Goal: Task Accomplishment & Management: Manage account settings

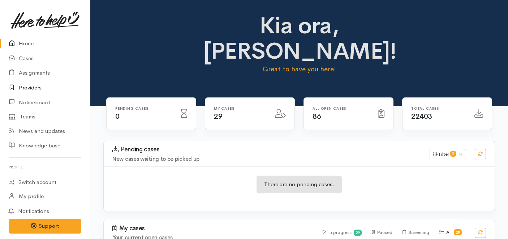
click at [34, 90] on link "Providers" at bounding box center [45, 87] width 90 height 15
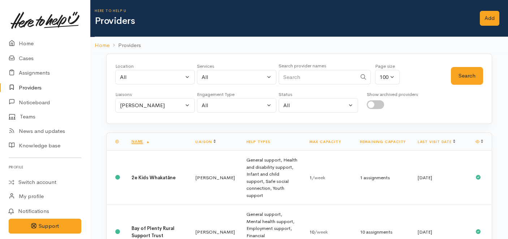
click at [143, 96] on div "Liaisons" at bounding box center [155, 94] width 80 height 7
click at [143, 103] on div "Karli Morris" at bounding box center [152, 105] width 64 height 8
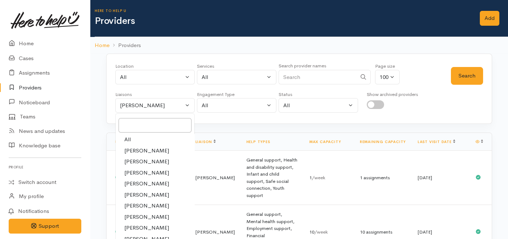
click at [134, 139] on link "All" at bounding box center [155, 139] width 79 height 11
select select "null"
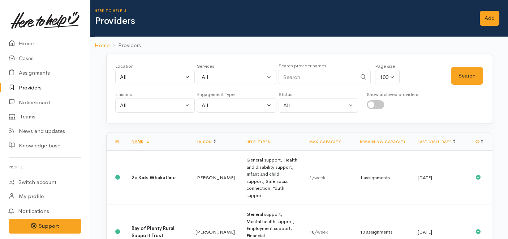
click at [310, 77] on input "Search" at bounding box center [318, 77] width 78 height 15
type input "tauranga living without violence"
drag, startPoint x: 347, startPoint y: 74, endPoint x: 210, endPoint y: 65, distance: 137.2
click at [210, 65] on div "Location All Tauranga Eastern Bay of Plenty - other Kawerau Ōhope Ōpōtiki Whaka…" at bounding box center [283, 76] width 336 height 26
type input "f"
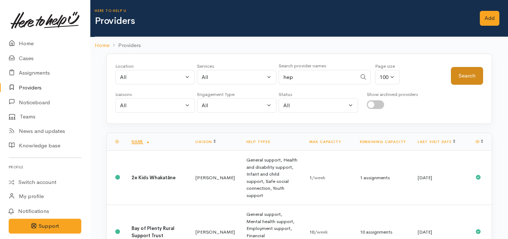
type input "hep"
click at [459, 71] on button "Search" at bounding box center [467, 76] width 32 height 18
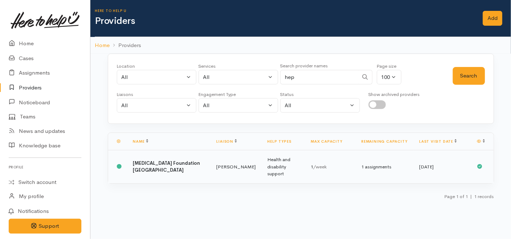
click at [211, 172] on td "Karli Morris" at bounding box center [236, 166] width 51 height 33
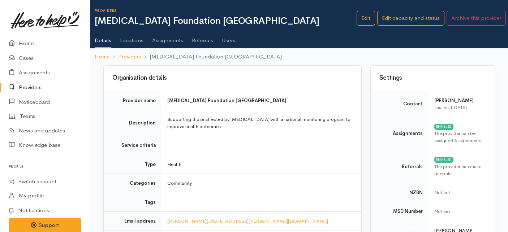
click at [130, 41] on link "Locations" at bounding box center [131, 38] width 23 height 20
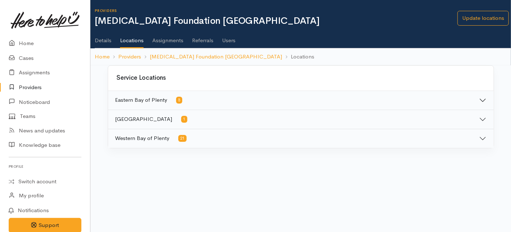
click at [177, 91] on button "Eastern Bay of Plenty 5" at bounding box center [300, 100] width 385 height 19
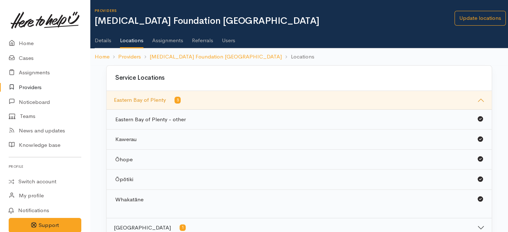
click at [103, 40] on link "Details" at bounding box center [103, 38] width 17 height 20
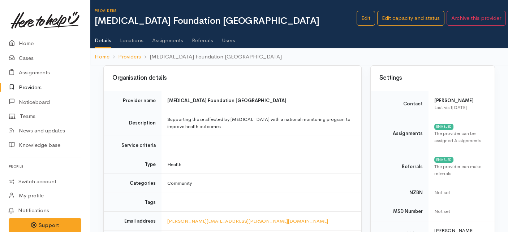
click at [387, 88] on div "Settings" at bounding box center [433, 78] width 124 height 25
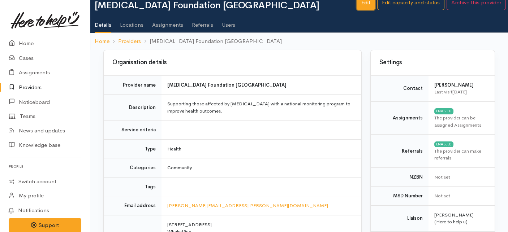
click at [364, 8] on link "Edit" at bounding box center [366, 2] width 18 height 15
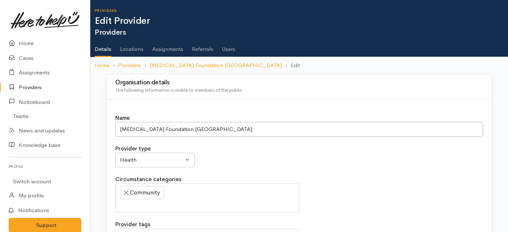
select select
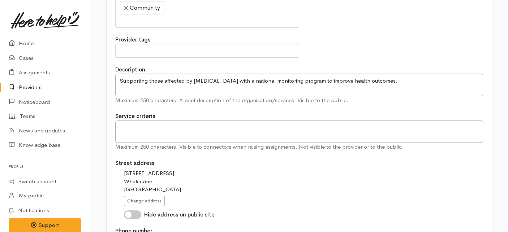
scroll to position [186, 0]
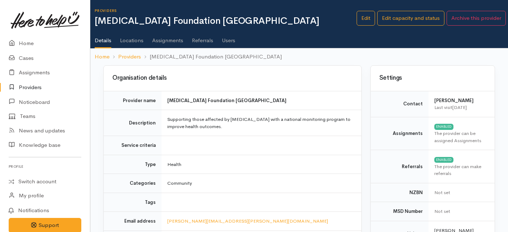
scroll to position [16, 0]
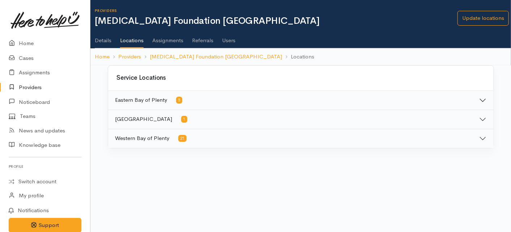
scroll to position [0, 3]
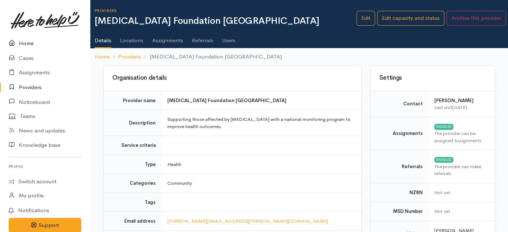
click at [20, 41] on link "Home" at bounding box center [45, 43] width 90 height 15
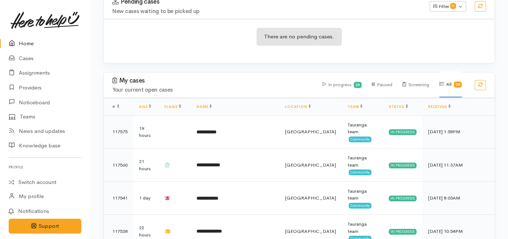
scroll to position [149, 0]
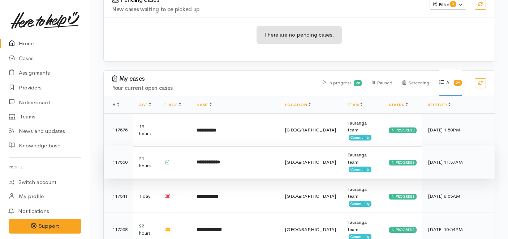
click at [200, 145] on td "**********" at bounding box center [235, 161] width 89 height 33
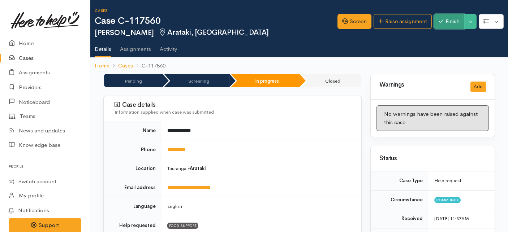
click at [440, 18] on button "Finish" at bounding box center [449, 21] width 30 height 15
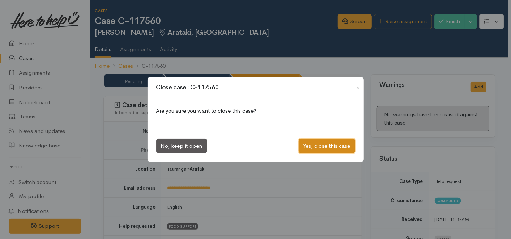
click at [312, 142] on button "Yes, close this case" at bounding box center [327, 145] width 56 height 15
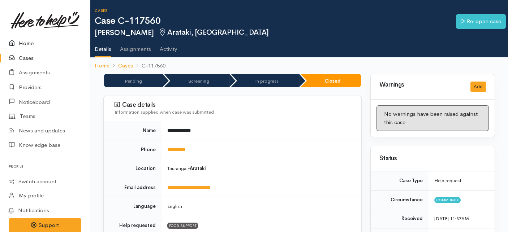
click at [20, 42] on link "Home" at bounding box center [45, 43] width 90 height 15
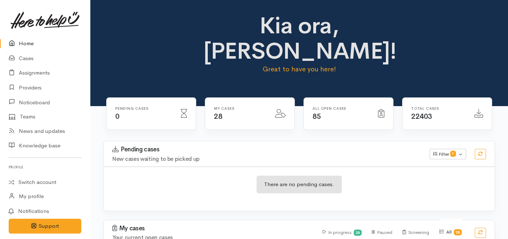
click at [189, 107] on div at bounding box center [183, 113] width 15 height 13
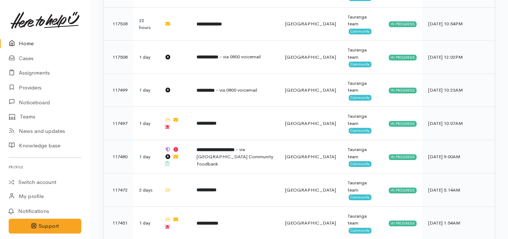
scroll to position [322, 0]
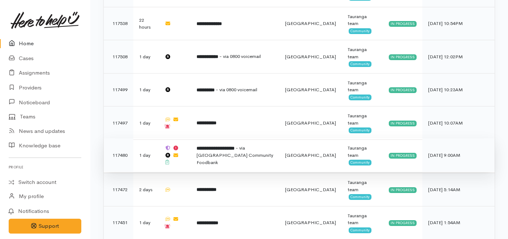
click at [224, 146] on b "**********" at bounding box center [216, 148] width 38 height 5
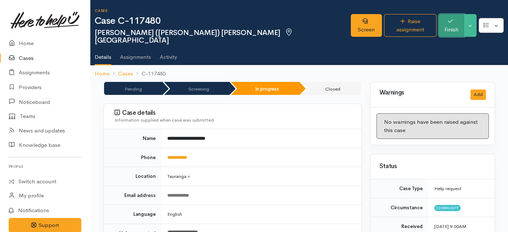
click at [443, 22] on button "Finish" at bounding box center [452, 25] width 26 height 23
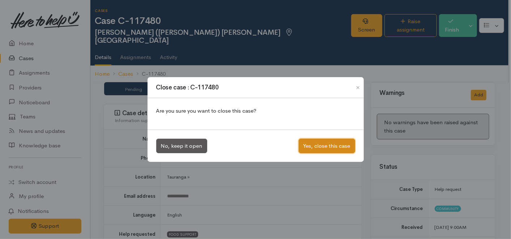
click at [325, 143] on button "Yes, close this case" at bounding box center [327, 145] width 56 height 15
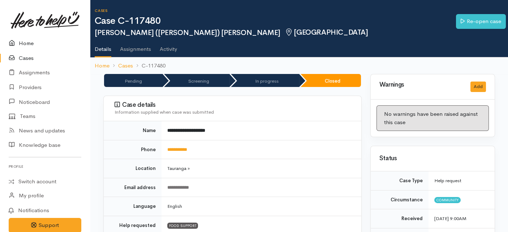
click at [23, 42] on link "Home" at bounding box center [45, 43] width 90 height 15
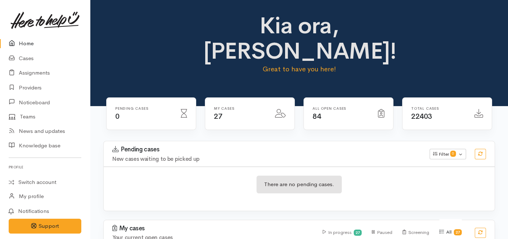
click at [17, 45] on icon at bounding box center [14, 43] width 10 height 9
click at [29, 90] on link "Providers" at bounding box center [45, 87] width 90 height 15
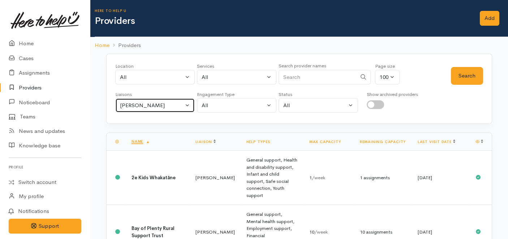
click at [127, 105] on div "[PERSON_NAME]" at bounding box center [152, 105] width 64 height 8
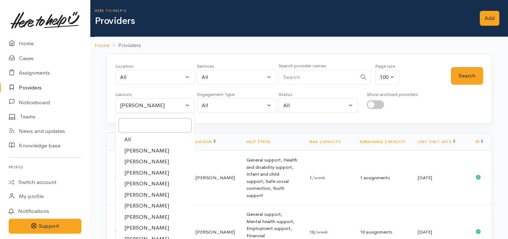
click at [146, 138] on link "All" at bounding box center [155, 139] width 79 height 11
select select "null"
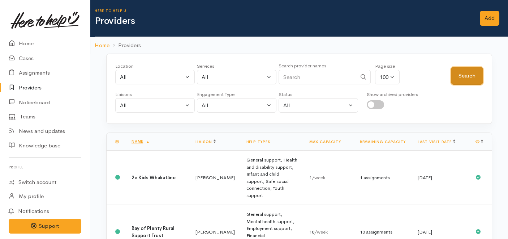
click at [463, 76] on button "Search" at bounding box center [467, 76] width 32 height 18
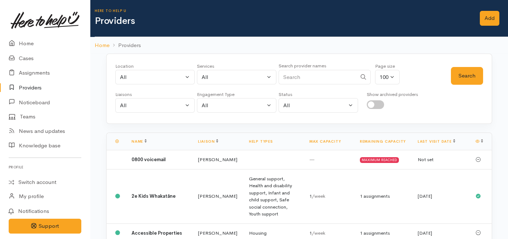
click at [290, 73] on input "Search" at bounding box center [318, 77] width 78 height 15
type input "sustainability"
click at [460, 76] on button "Search" at bounding box center [467, 76] width 32 height 18
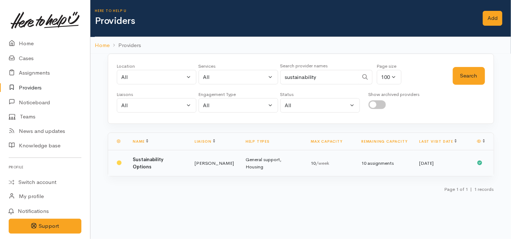
click at [248, 156] on td "General support, Housing" at bounding box center [272, 163] width 65 height 26
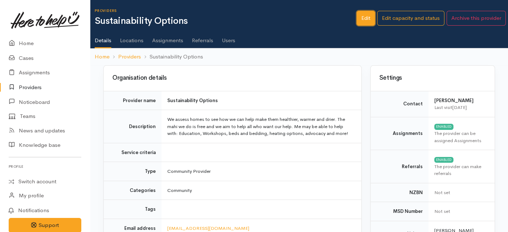
click at [363, 19] on link "Edit" at bounding box center [366, 18] width 18 height 15
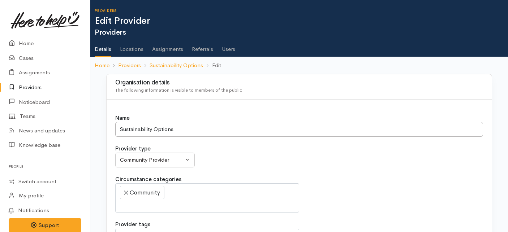
select select
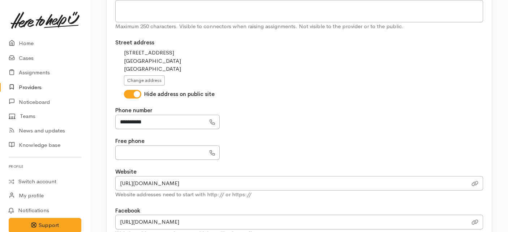
scroll to position [306, 0]
click at [24, 67] on link "Assignments" at bounding box center [45, 72] width 90 height 15
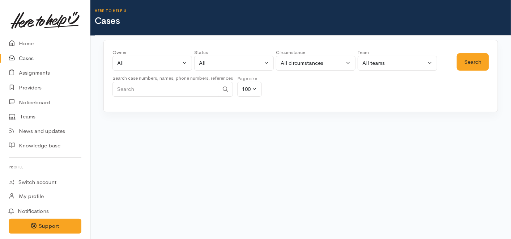
click at [35, 52] on link "Cases" at bounding box center [45, 58] width 90 height 15
click at [34, 81] on link "Providers" at bounding box center [45, 87] width 90 height 15
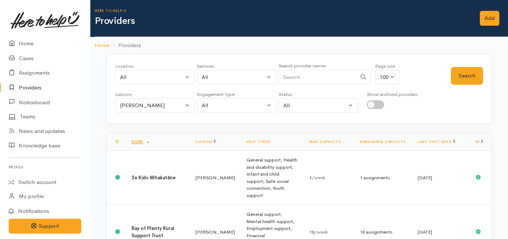
click at [298, 66] on small "Search provider names" at bounding box center [303, 66] width 48 height 6
click at [298, 68] on small "Search provider names" at bounding box center [303, 66] width 48 height 6
click at [298, 74] on input "Search" at bounding box center [318, 77] width 78 height 15
type input "true colours"
click at [464, 75] on button "Search" at bounding box center [467, 76] width 32 height 18
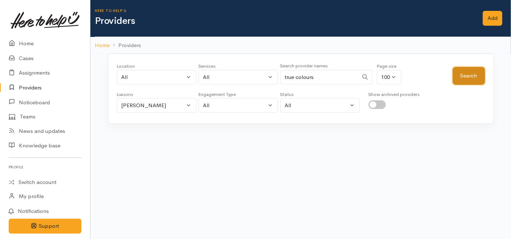
click at [464, 75] on button "Search" at bounding box center [468, 76] width 32 height 18
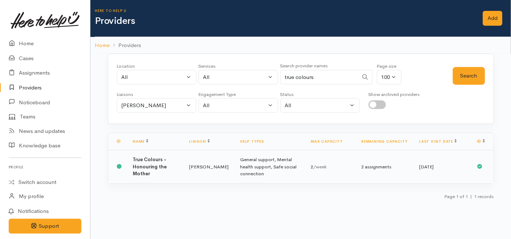
click at [158, 162] on b "True Colours - Honouring the Mother" at bounding box center [150, 166] width 34 height 20
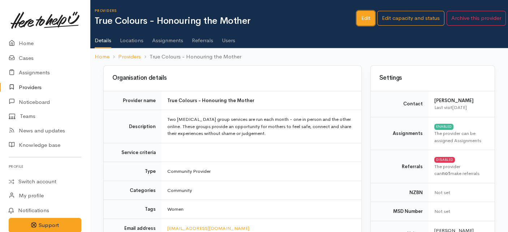
click at [369, 18] on link "Edit" at bounding box center [366, 18] width 18 height 15
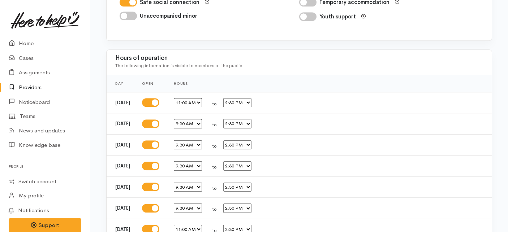
scroll to position [1323, 0]
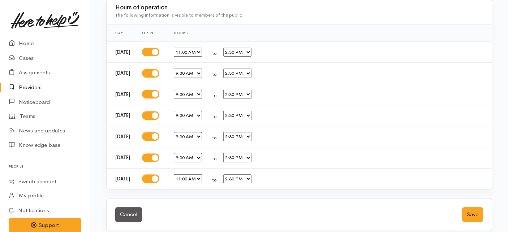
click at [33, 90] on link "Providers" at bounding box center [45, 87] width 90 height 15
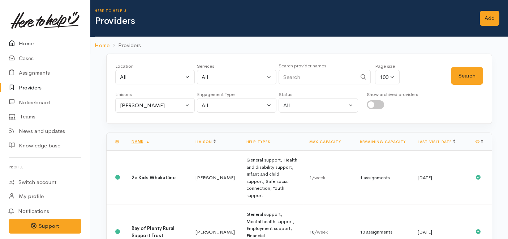
click at [36, 36] on link "Home" at bounding box center [45, 43] width 90 height 15
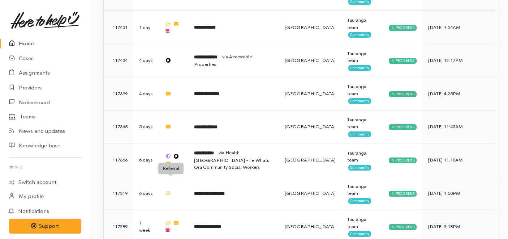
scroll to position [475, 0]
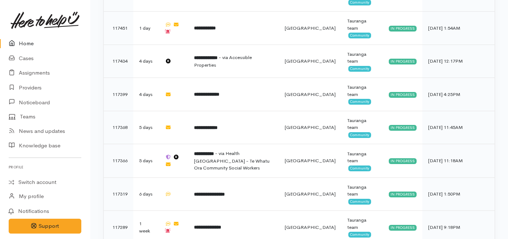
click at [34, 39] on link "Home" at bounding box center [45, 43] width 90 height 15
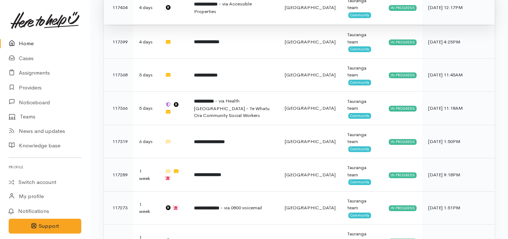
scroll to position [536, 0]
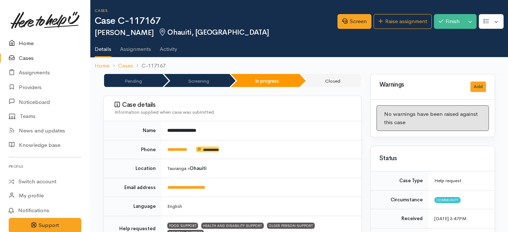
click at [27, 43] on link "Home" at bounding box center [45, 43] width 90 height 15
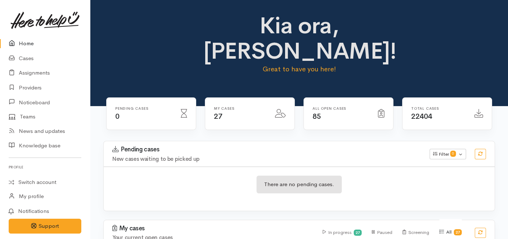
click at [22, 45] on link "Home" at bounding box center [45, 43] width 90 height 15
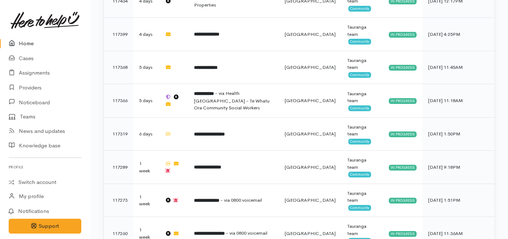
scroll to position [725, 0]
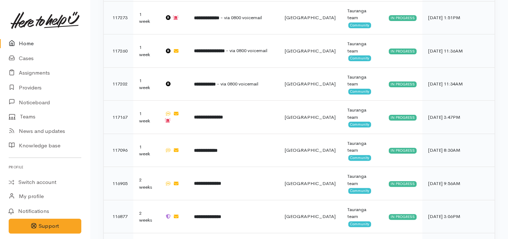
click at [23, 44] on link "Home" at bounding box center [45, 43] width 90 height 15
